Goal: Information Seeking & Learning: Compare options

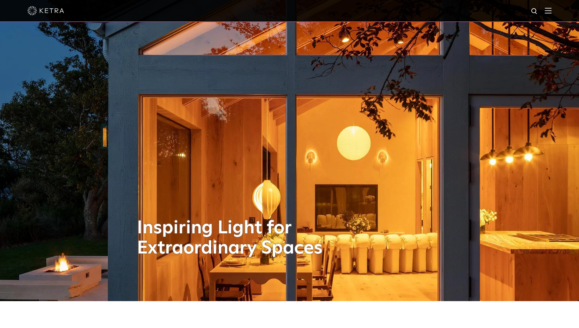
scroll to position [244, 0]
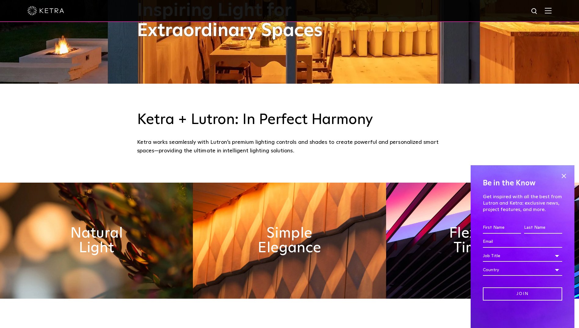
drag, startPoint x: 565, startPoint y: 175, endPoint x: 511, endPoint y: 167, distance: 55.2
click at [565, 175] on span at bounding box center [563, 175] width 9 height 9
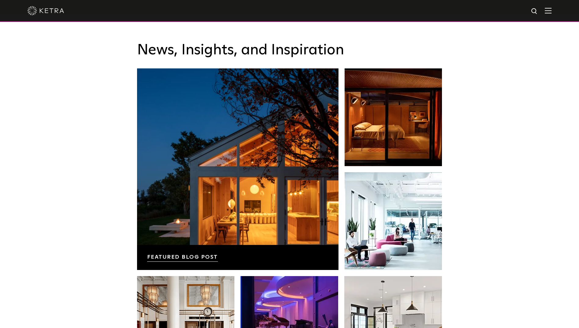
scroll to position [1221, 0]
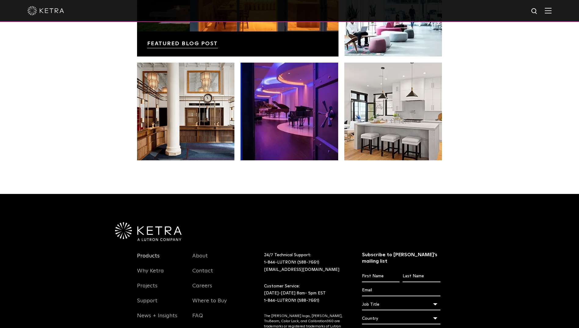
click at [141, 257] on link "Products" at bounding box center [148, 259] width 23 height 14
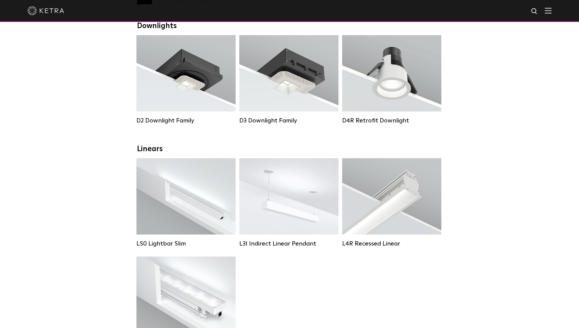
scroll to position [92, 0]
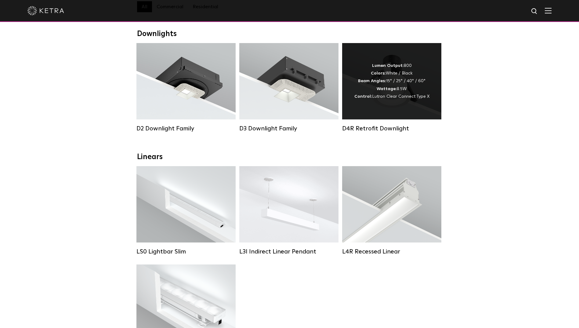
drag, startPoint x: 395, startPoint y: 110, endPoint x: 386, endPoint y: 108, distance: 9.9
click at [386, 108] on div "Lumen Output: 800 Colors: White / Black Beam Angles: 15° / 25° / 40° / 60° Watt…" at bounding box center [391, 81] width 99 height 76
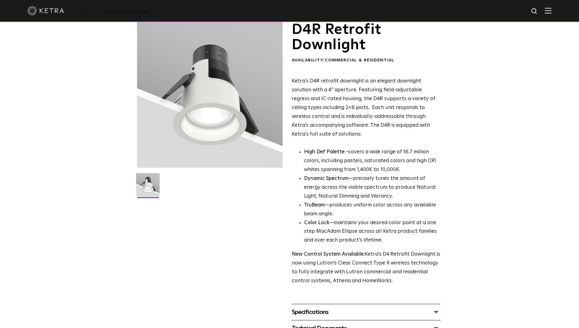
scroll to position [92, 0]
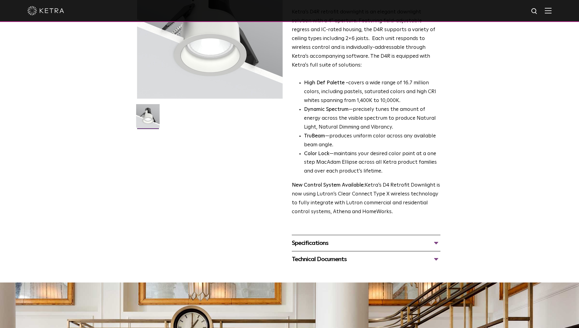
click at [373, 243] on div "Specifications" at bounding box center [366, 243] width 149 height 10
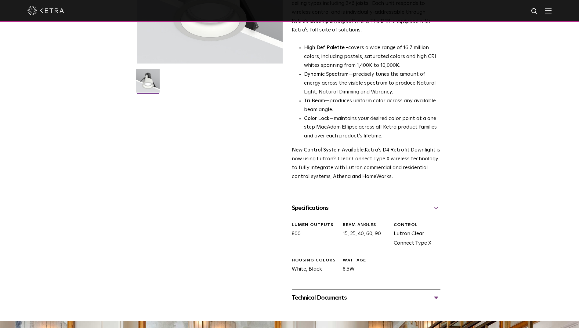
scroll to position [244, 0]
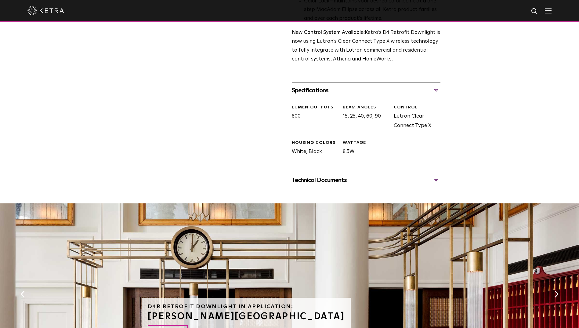
click at [336, 182] on div "Technical Documents" at bounding box center [366, 180] width 149 height 10
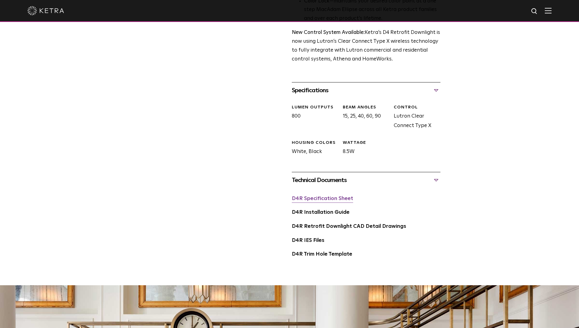
click at [332, 198] on link "D4R Specification Sheet" at bounding box center [322, 198] width 61 height 5
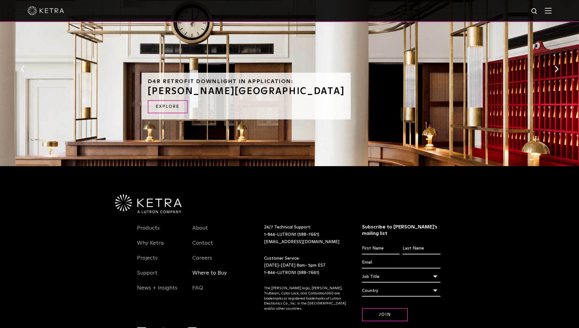
scroll to position [586, 0]
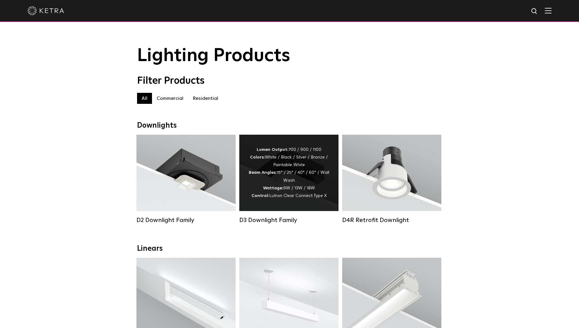
click at [267, 167] on div "Lumen Output: 700 / 900 / 1100 Colors: White / Black / Silver / Bronze / Painta…" at bounding box center [288, 173] width 81 height 54
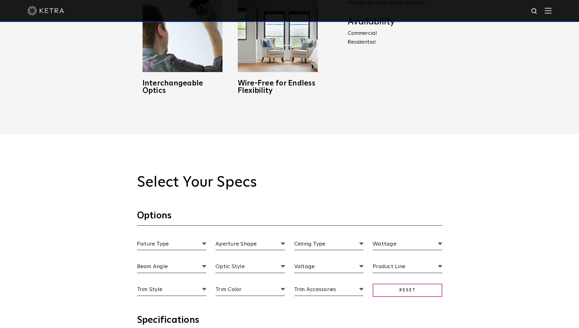
scroll to position [580, 0]
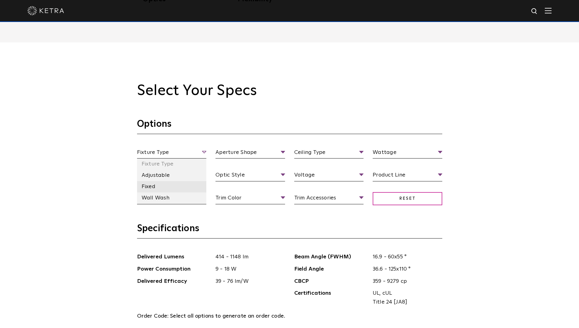
click at [151, 187] on li "Fixed" at bounding box center [172, 186] width 70 height 11
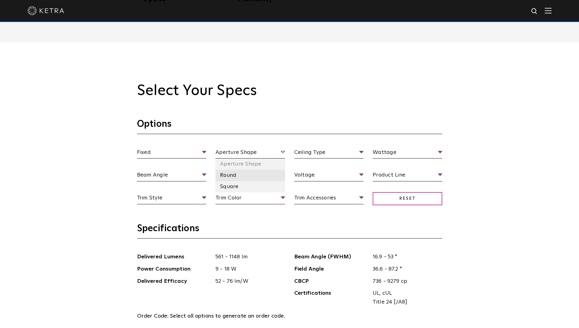
click at [226, 176] on li "Round" at bounding box center [250, 175] width 70 height 11
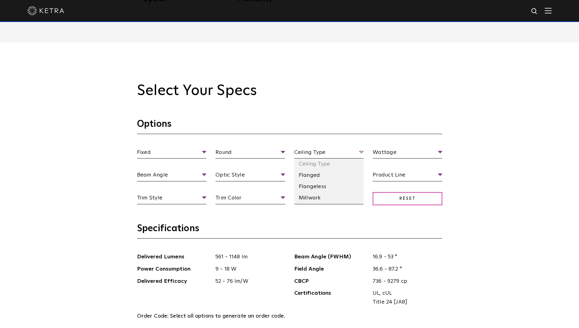
click at [309, 154] on span "Ceiling Type" at bounding box center [329, 153] width 70 height 11
click at [311, 177] on li "Flanged" at bounding box center [329, 175] width 70 height 11
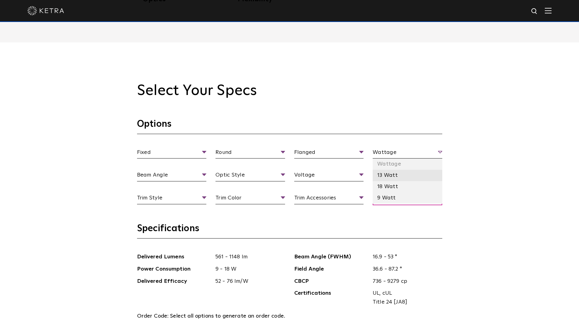
click at [385, 172] on li "13 Watt" at bounding box center [408, 175] width 70 height 11
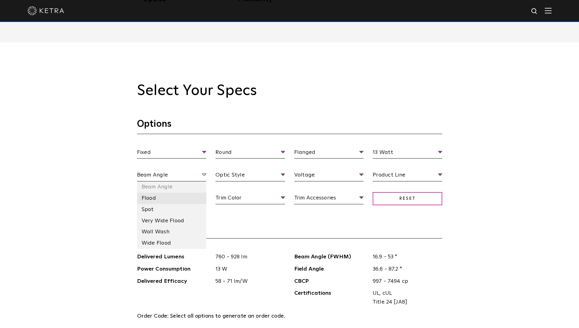
click at [158, 200] on li "Flood" at bounding box center [172, 198] width 70 height 11
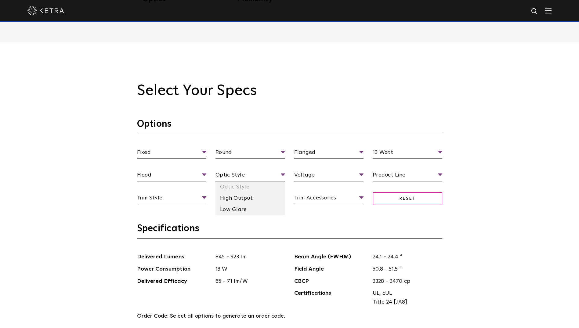
click at [249, 206] on li "Low Glare" at bounding box center [250, 209] width 70 height 11
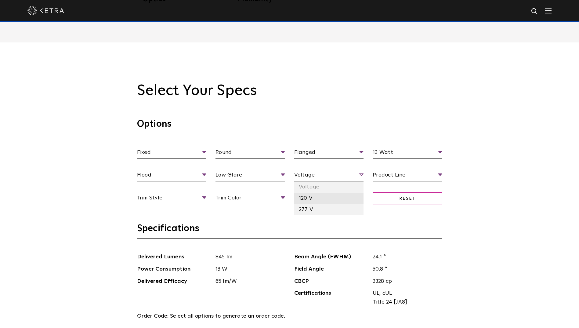
click at [303, 196] on li "120 V" at bounding box center [329, 198] width 70 height 11
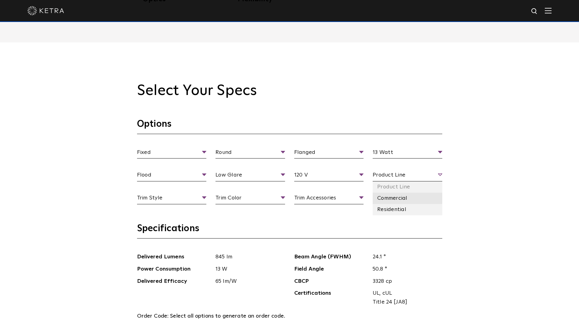
click at [395, 200] on li "Commercial" at bounding box center [408, 198] width 70 height 11
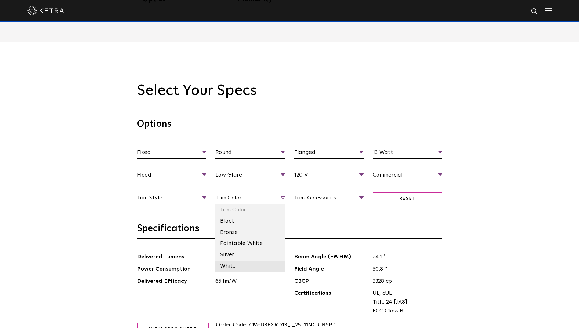
click at [229, 267] on li "White" at bounding box center [250, 265] width 70 height 11
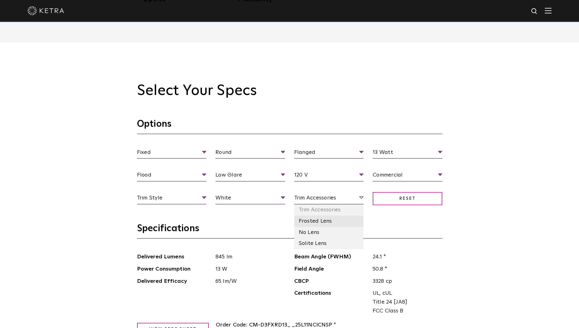
click at [315, 221] on li "Frosted Lens" at bounding box center [329, 220] width 70 height 11
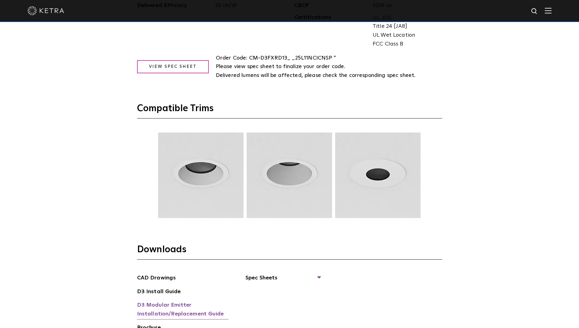
scroll to position [885, 0]
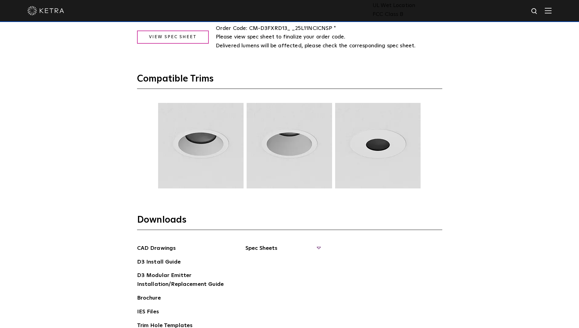
click at [280, 248] on span "Spec Sheets" at bounding box center [282, 250] width 75 height 13
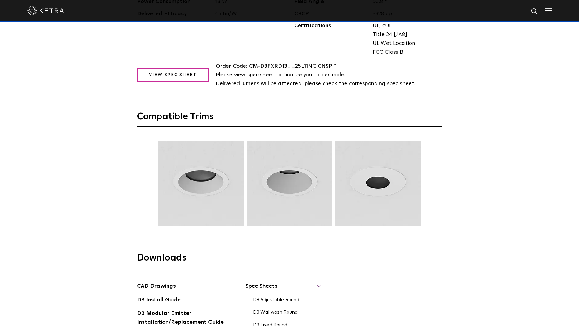
scroll to position [763, 0]
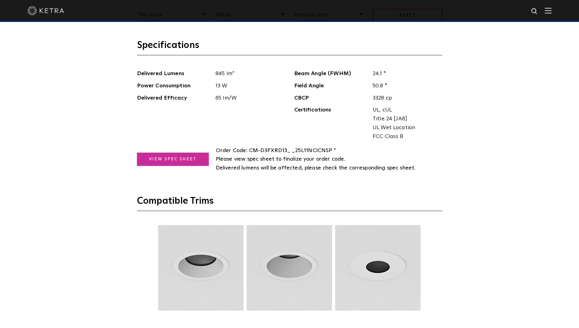
click at [174, 161] on link "View Spec Sheet" at bounding box center [173, 159] width 72 height 13
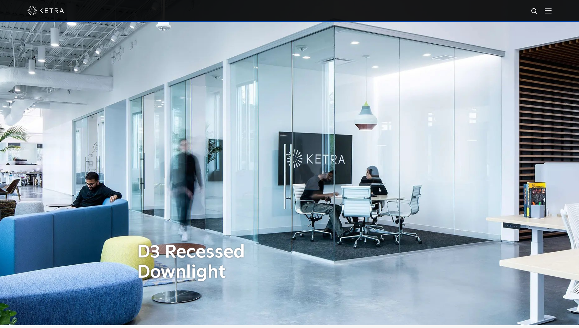
scroll to position [0, 0]
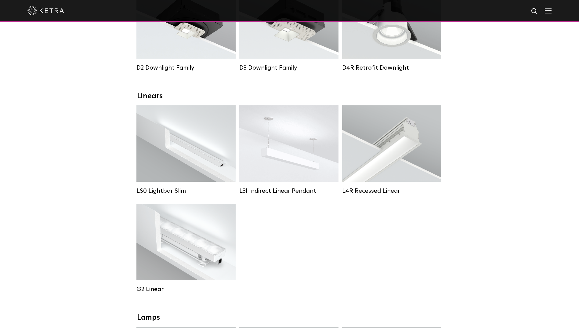
scroll to position [153, 0]
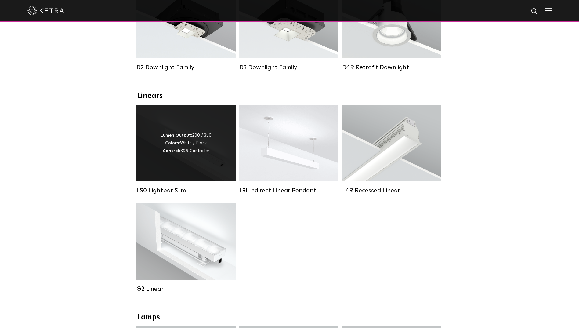
click at [197, 172] on div "Lumen Output: 200 / 350 Colors: White / Black Control: X96 Controller" at bounding box center [185, 143] width 99 height 76
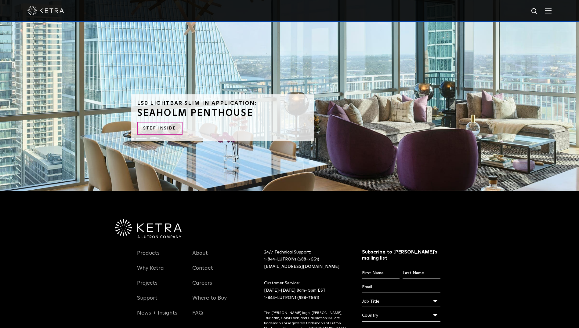
scroll to position [1651, 0]
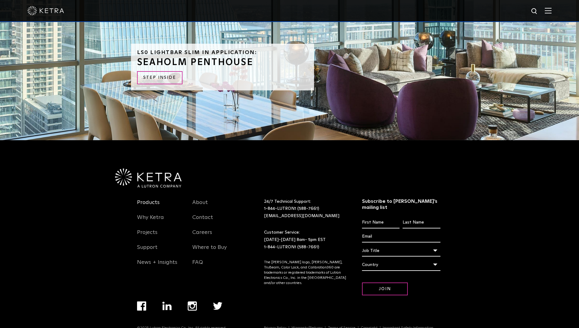
click at [156, 199] on link "Products" at bounding box center [148, 206] width 23 height 14
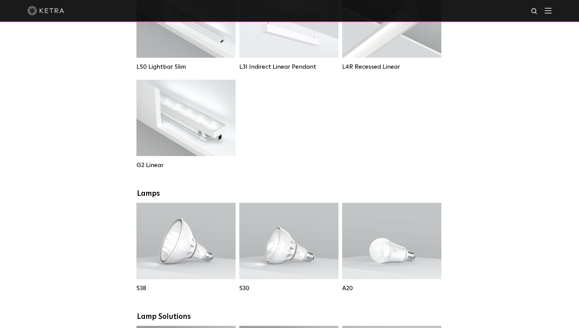
scroll to position [214, 0]
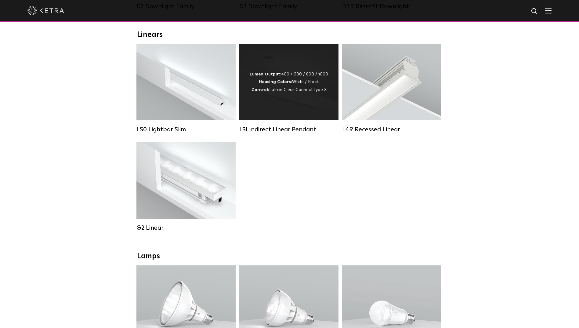
click at [293, 117] on div "Lumen Output: 400 / 600 / 800 / 1000 Housing Colors: White / Black Control: Lut…" at bounding box center [288, 82] width 99 height 76
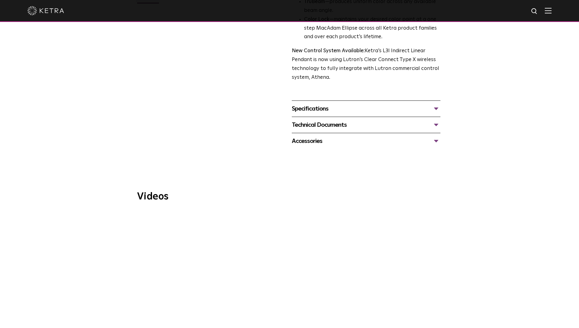
scroll to position [244, 0]
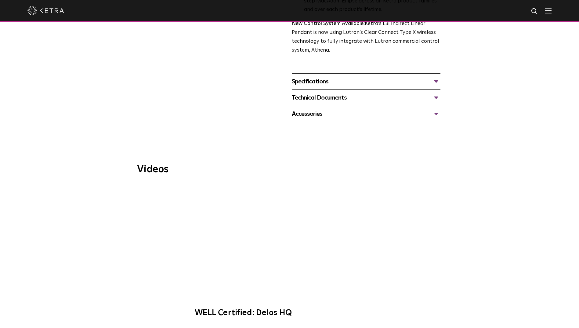
drag, startPoint x: 449, startPoint y: 216, endPoint x: 447, endPoint y: 219, distance: 3.6
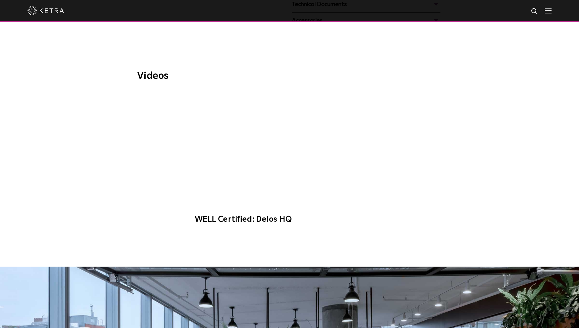
drag, startPoint x: 446, startPoint y: 221, endPoint x: 169, endPoint y: 222, distance: 277.1
click at [169, 222] on div "Videos WELL Certified: Delos HQ" at bounding box center [289, 155] width 579 height 223
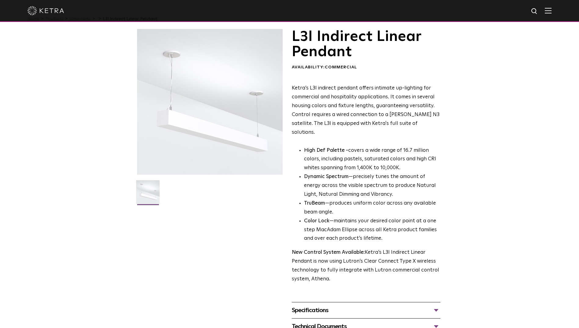
scroll to position [0, 0]
